Goal: Information Seeking & Learning: Learn about a topic

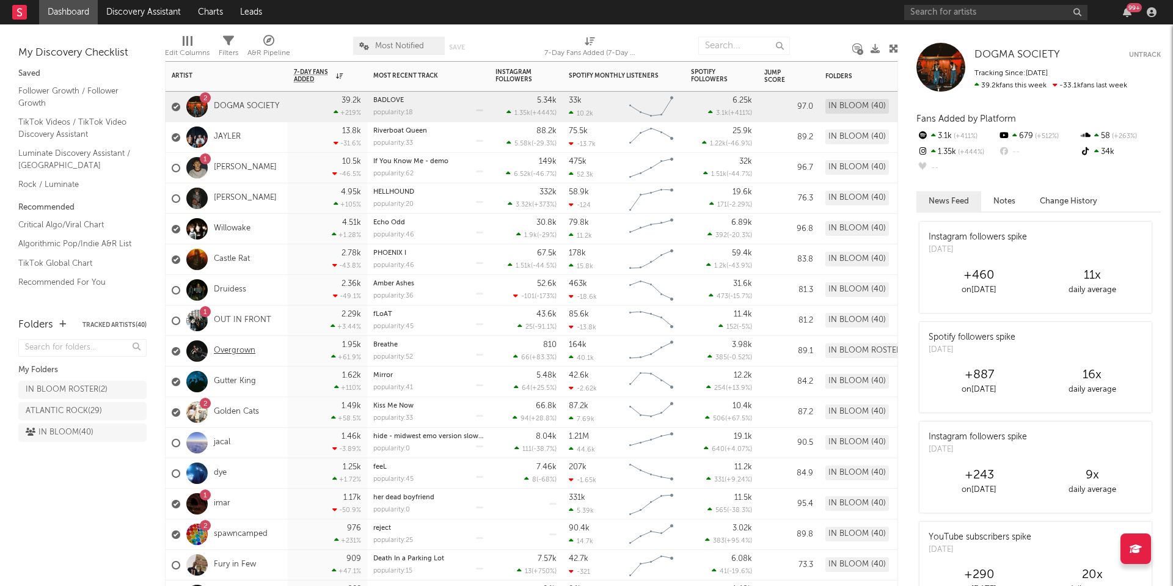
click at [231, 347] on link "Overgrown" at bounding box center [235, 351] width 42 height 10
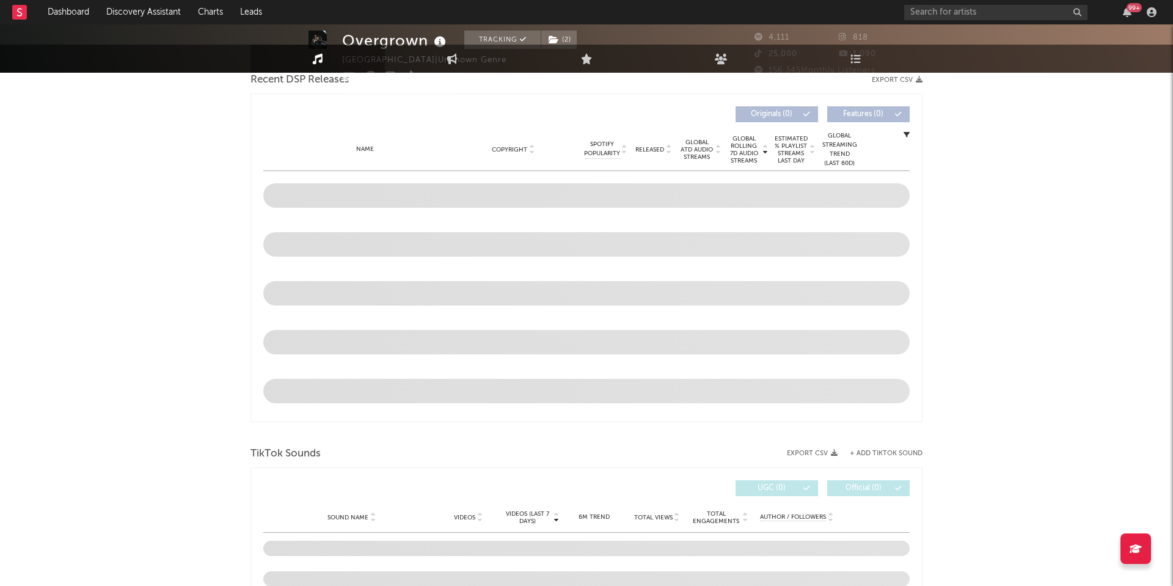
select select "1w"
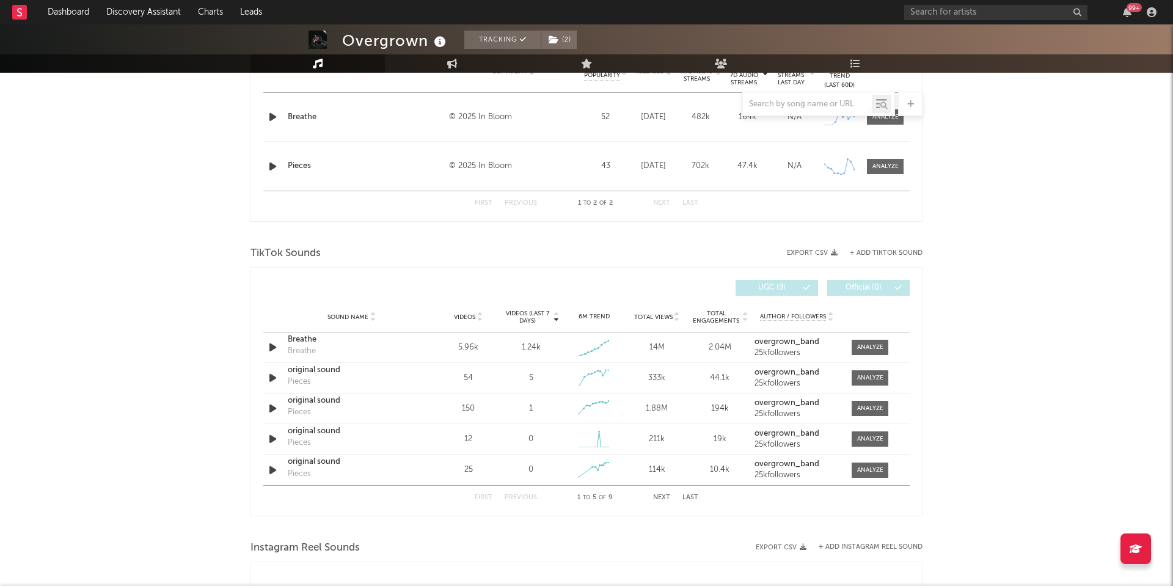
scroll to position [521, 0]
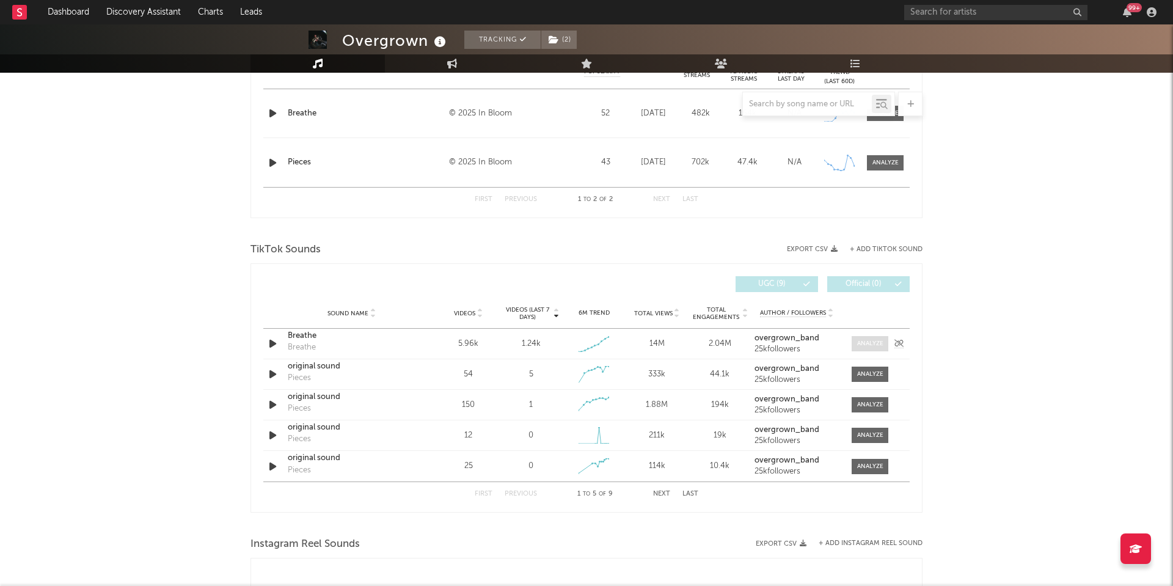
click at [867, 340] on div at bounding box center [870, 343] width 26 height 9
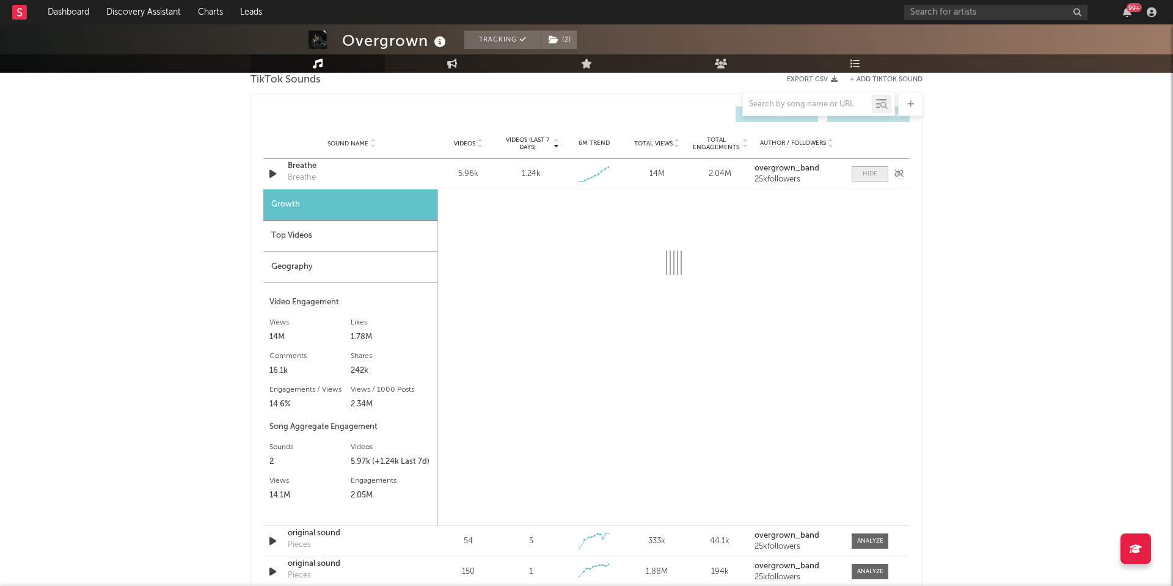
scroll to position [693, 0]
select select "1w"
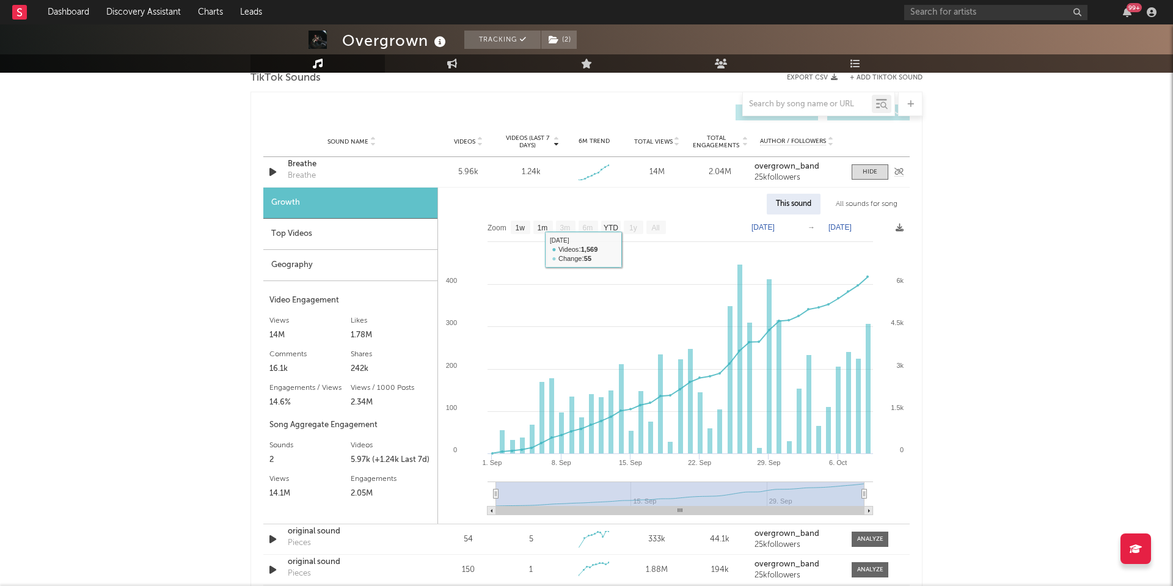
click at [305, 166] on div "Breathe" at bounding box center [352, 164] width 128 height 12
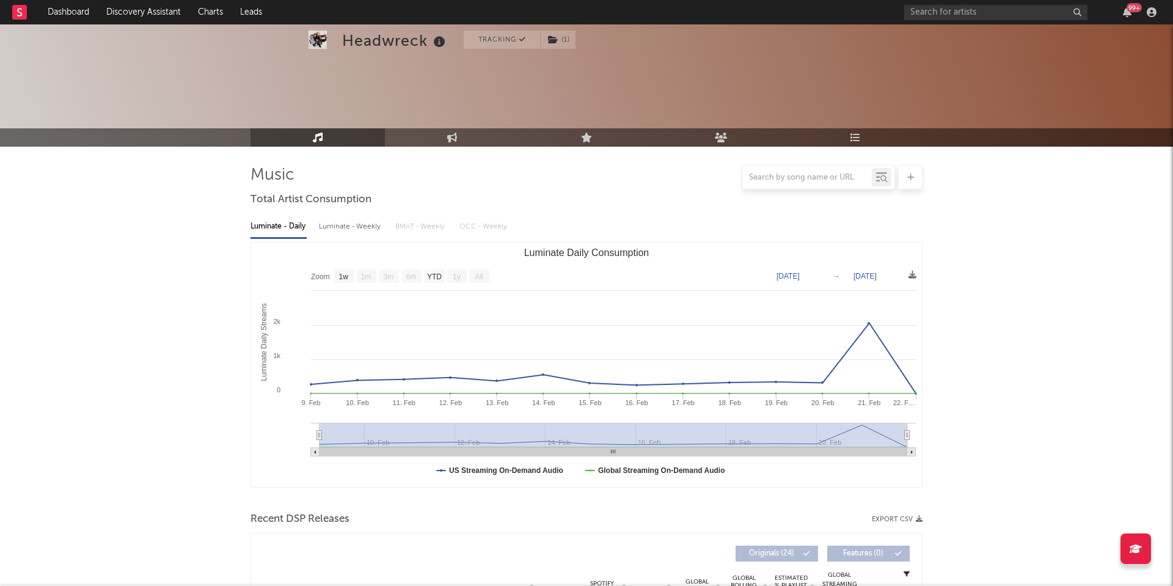
select select "1w"
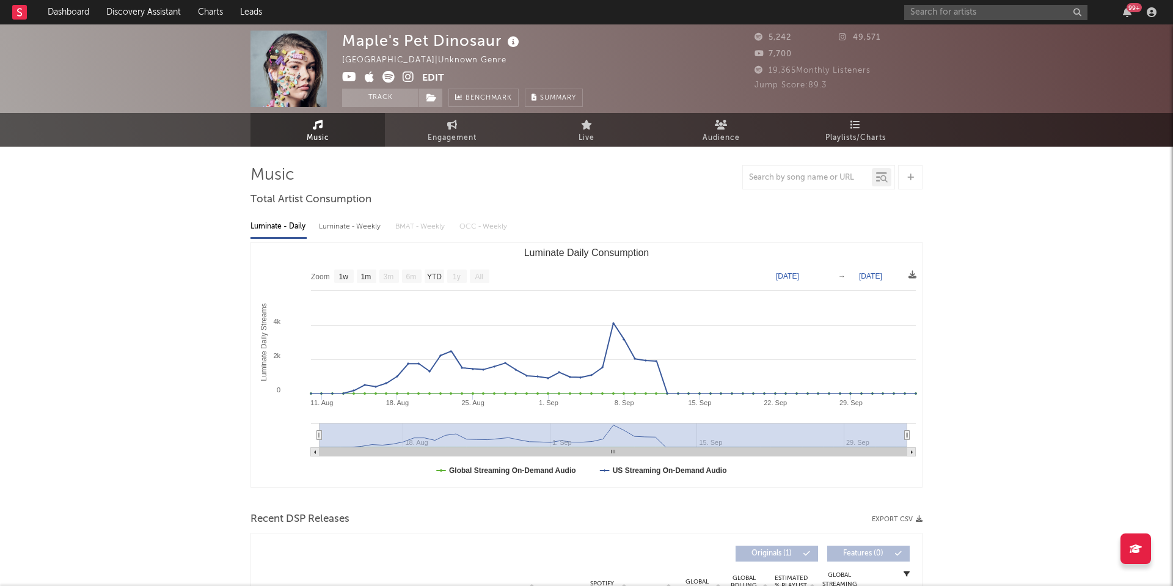
select select "1w"
